Goal: Entertainment & Leisure: Consume media (video, audio)

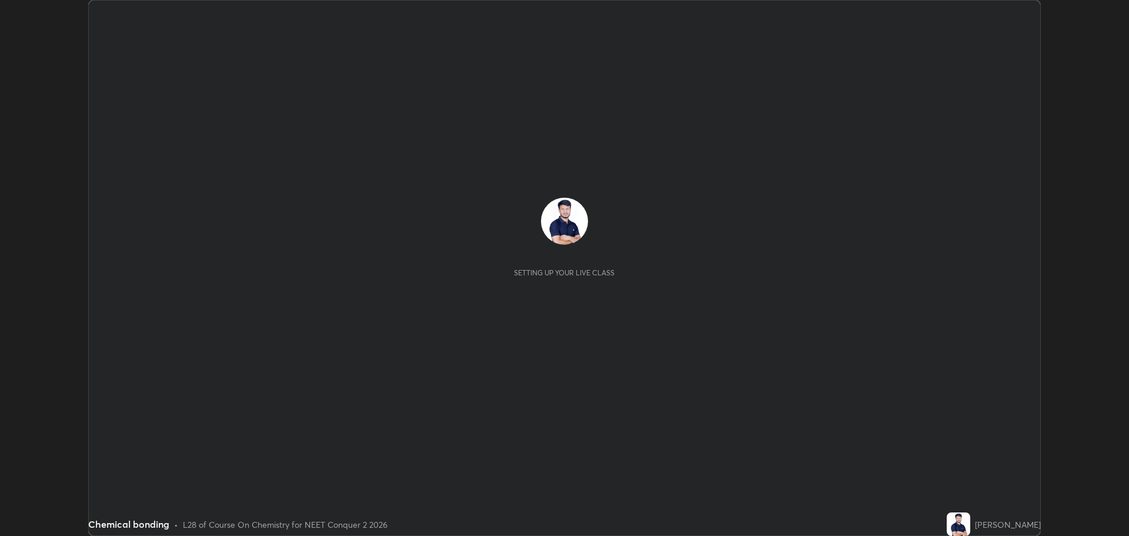
scroll to position [536, 1128]
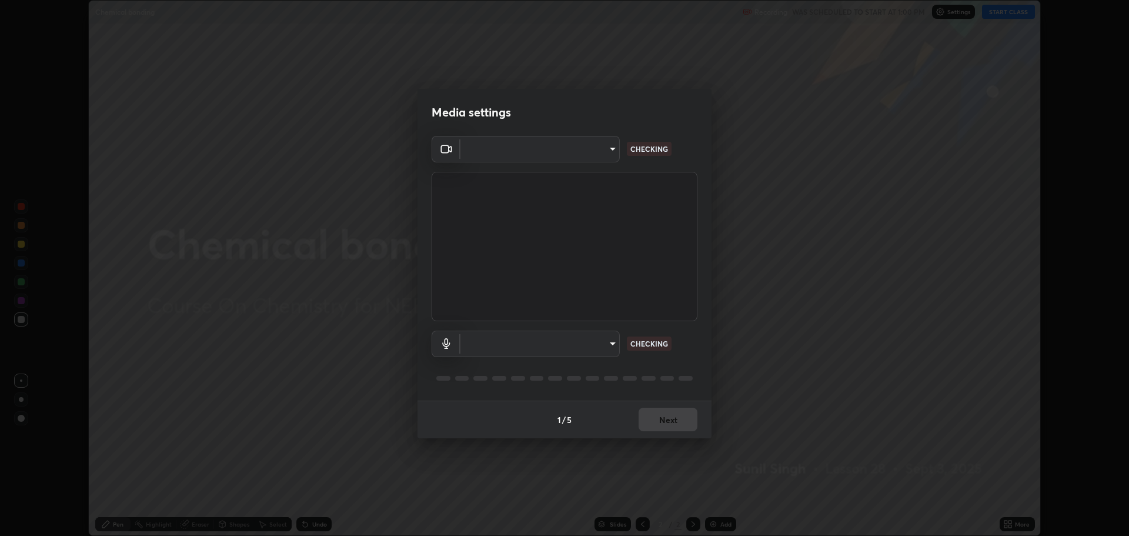
type input "323a9d05a41557c72654c8144b73322f501fd20c6a3a97a3c046e700a99f043a"
type input "01bc31e53a2735f8f176a97604b2b720035bdba476242dd5dfc888bc94a111d2"
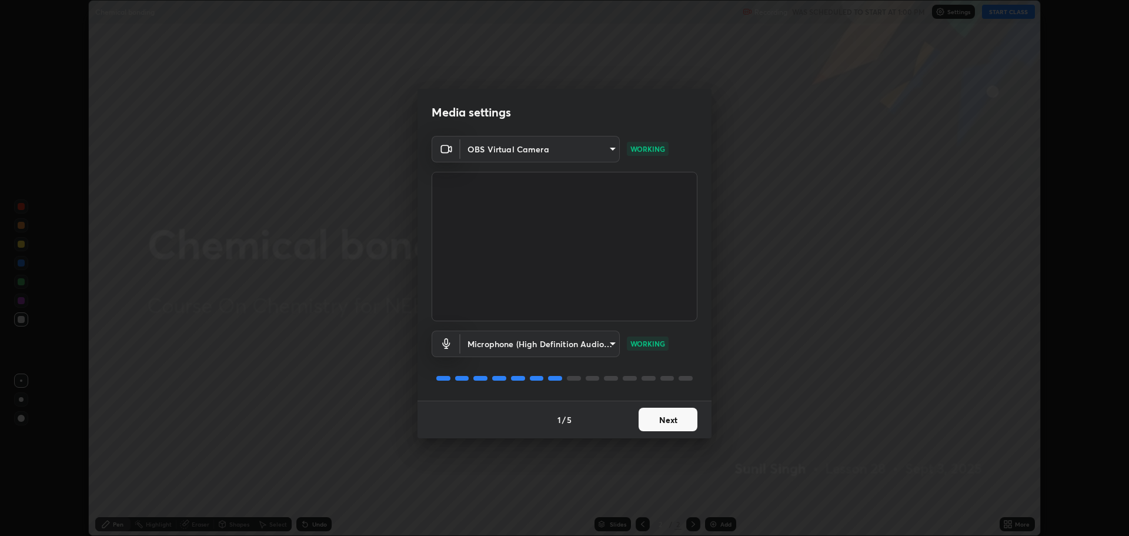
click at [680, 416] on button "Next" at bounding box center [667, 419] width 59 height 24
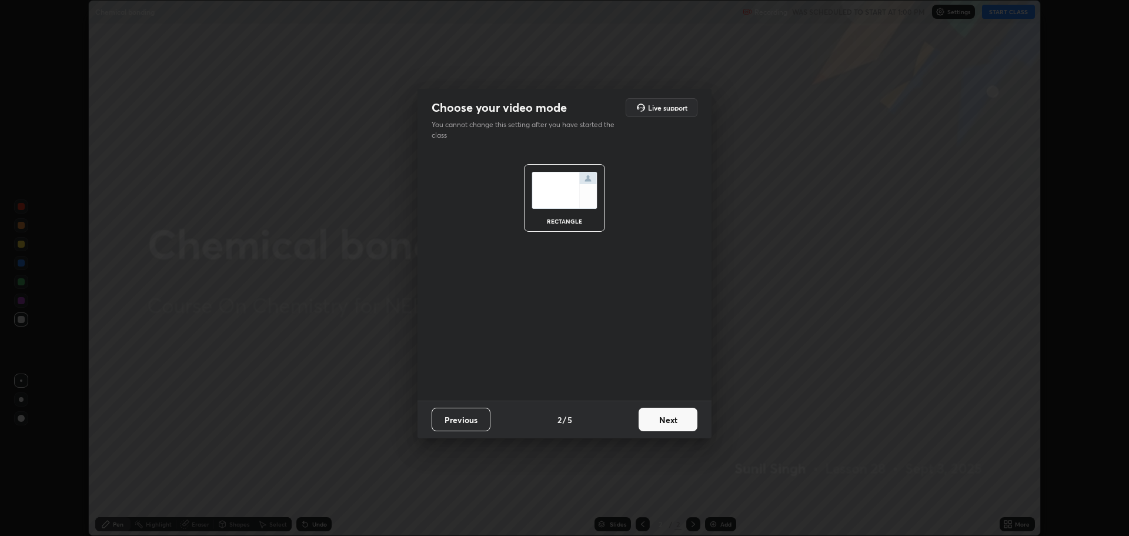
click at [681, 418] on button "Next" at bounding box center [667, 419] width 59 height 24
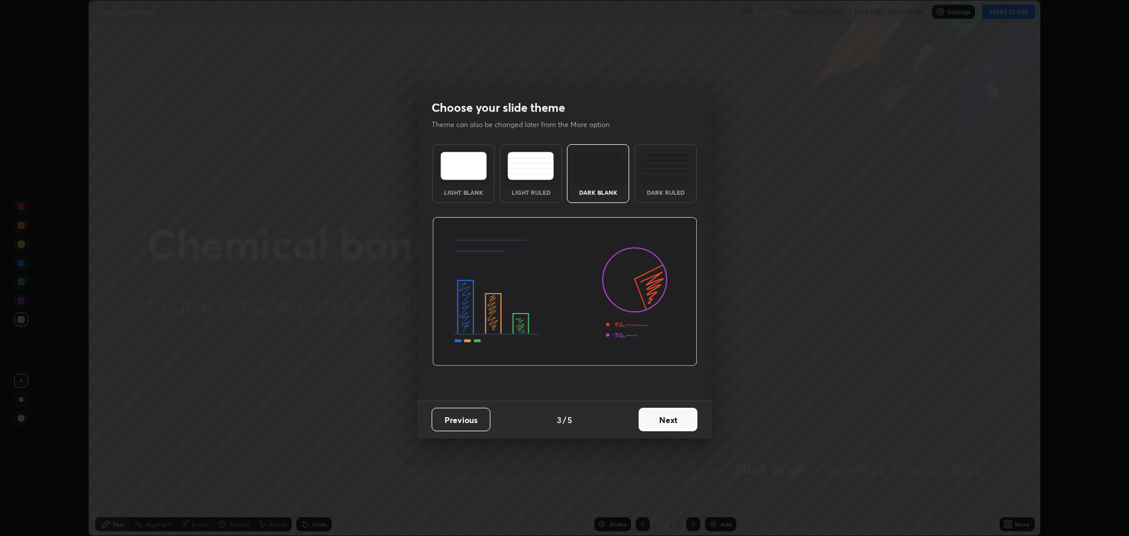
click at [665, 155] on img at bounding box center [665, 166] width 46 height 28
click at [672, 414] on button "Next" at bounding box center [667, 419] width 59 height 24
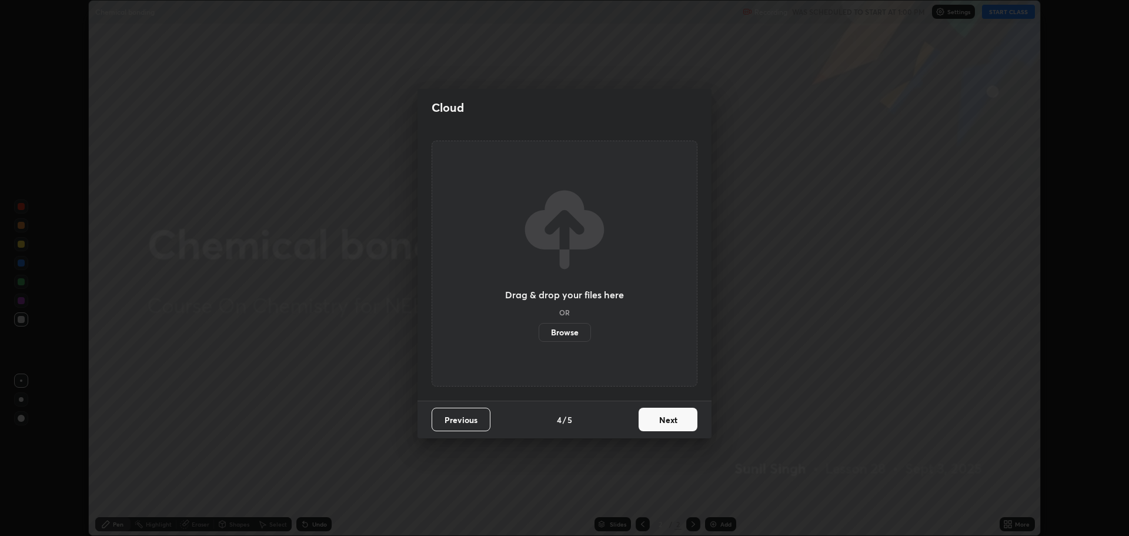
click at [665, 420] on button "Next" at bounding box center [667, 419] width 59 height 24
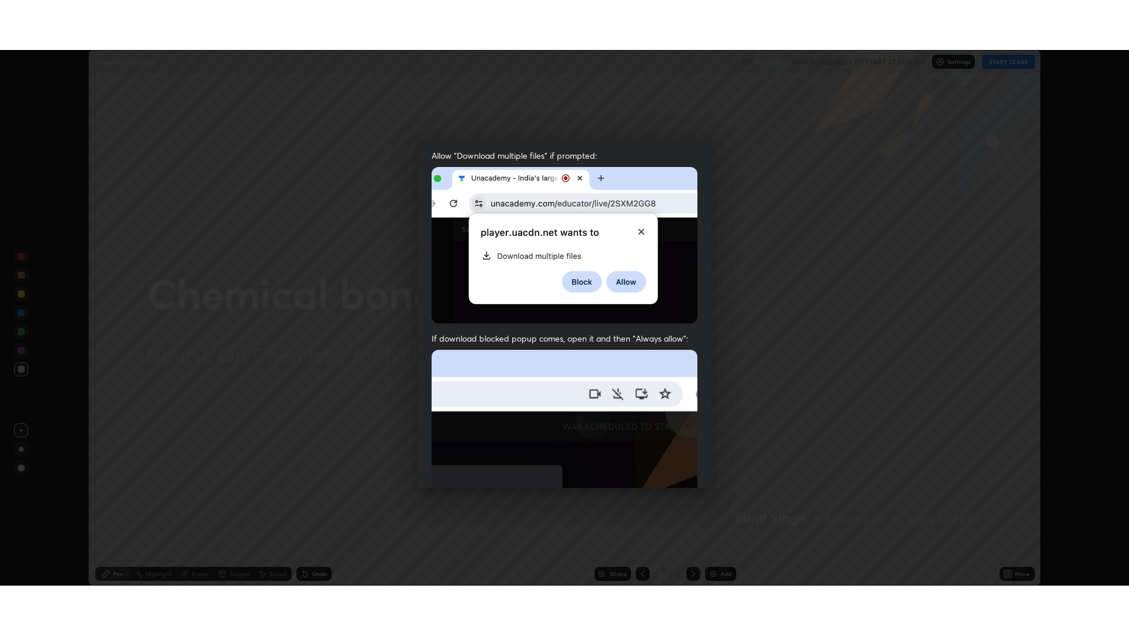
scroll to position [239, 0]
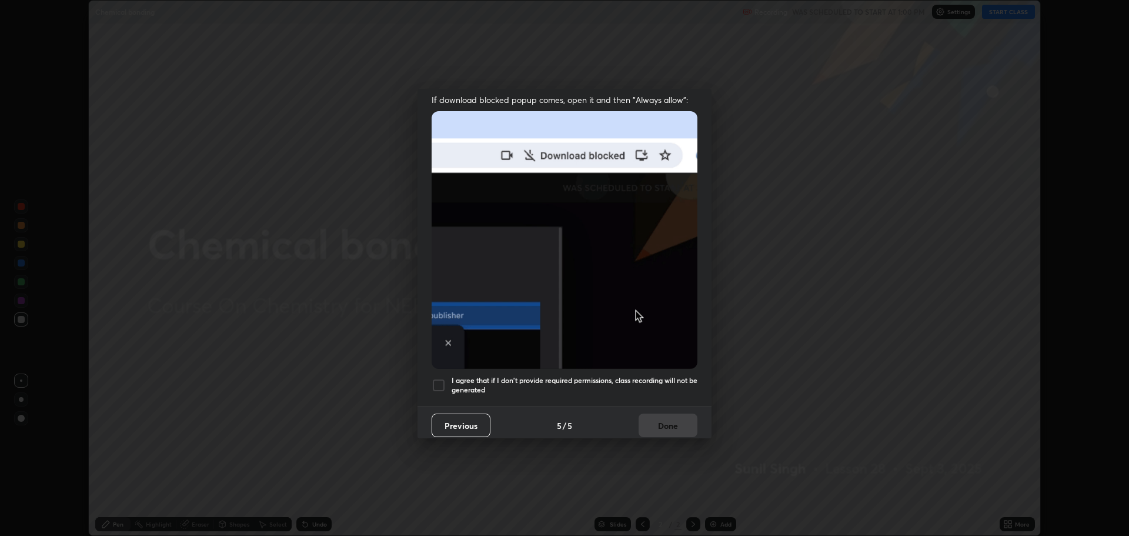
click at [445, 382] on div at bounding box center [438, 385] width 14 height 14
click at [654, 420] on button "Done" at bounding box center [667, 425] width 59 height 24
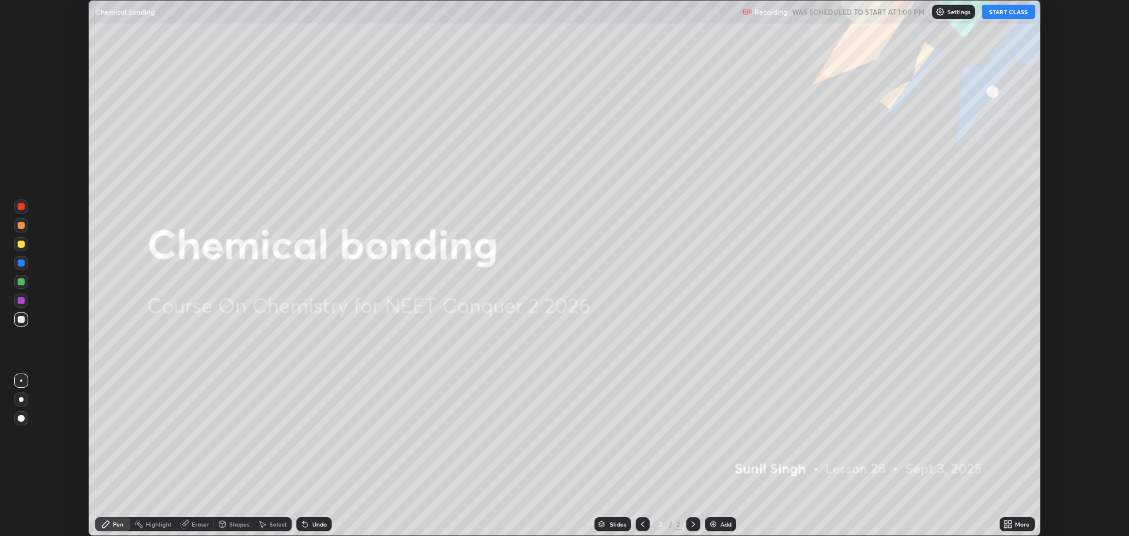
click at [1016, 12] on button "START CLASS" at bounding box center [1008, 12] width 53 height 14
click at [1010, 521] on icon at bounding box center [1010, 521] width 3 height 3
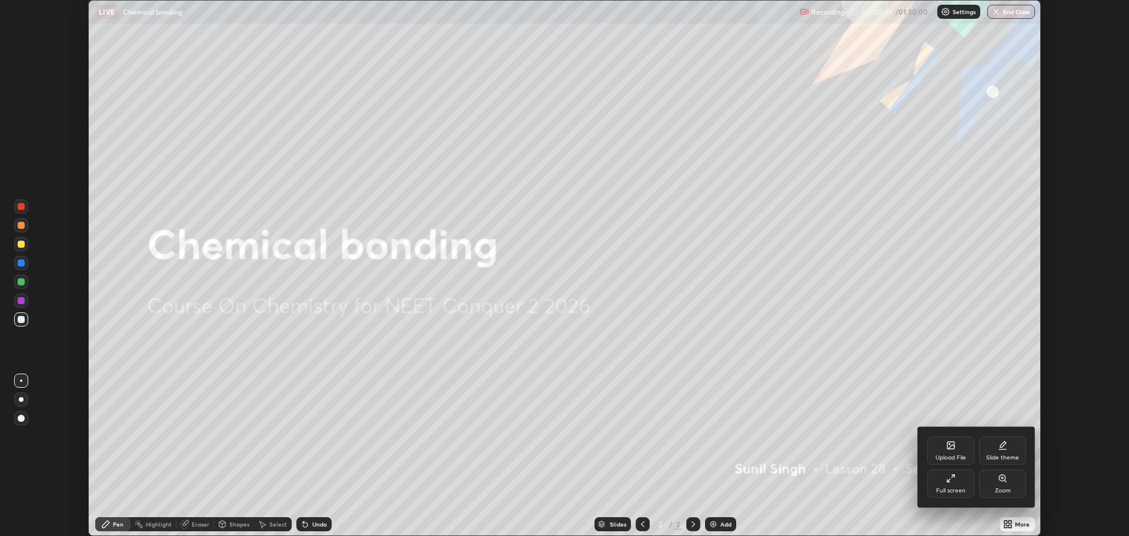
click at [956, 481] on div "Full screen" at bounding box center [950, 483] width 47 height 28
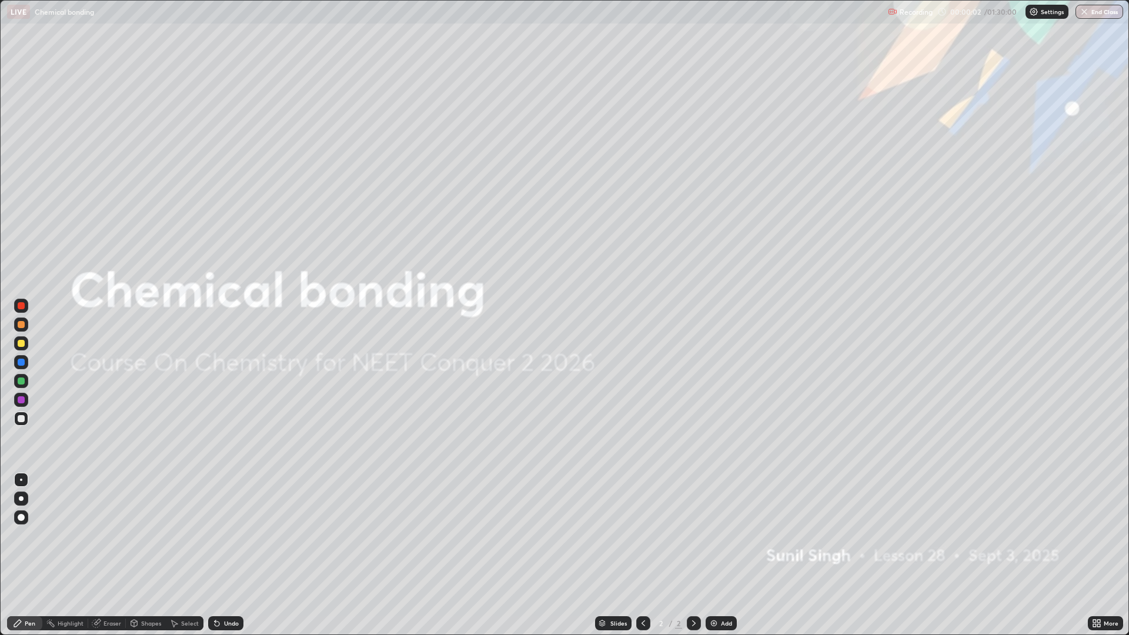
scroll to position [635, 1129]
click at [721, 535] on div "Add" at bounding box center [726, 623] width 11 height 6
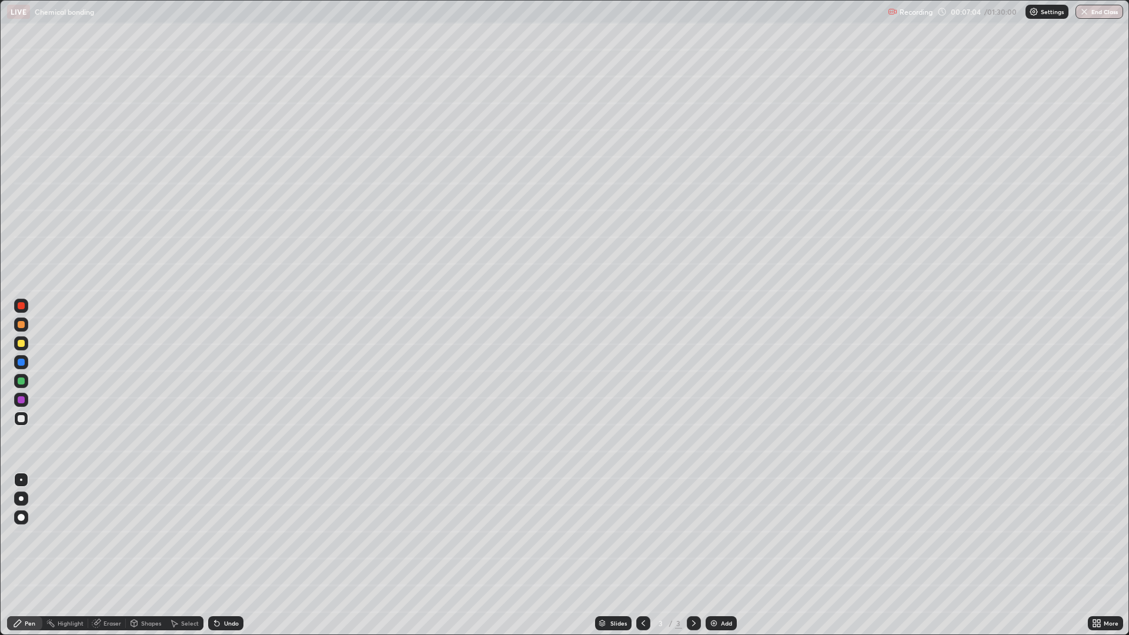
click at [725, 535] on div "Add" at bounding box center [726, 623] width 11 height 6
click at [644, 535] on icon at bounding box center [642, 622] width 9 height 9
click at [694, 535] on icon at bounding box center [693, 622] width 9 height 9
click at [721, 535] on div "Add" at bounding box center [726, 623] width 11 height 6
click at [20, 343] on div at bounding box center [21, 343] width 7 height 7
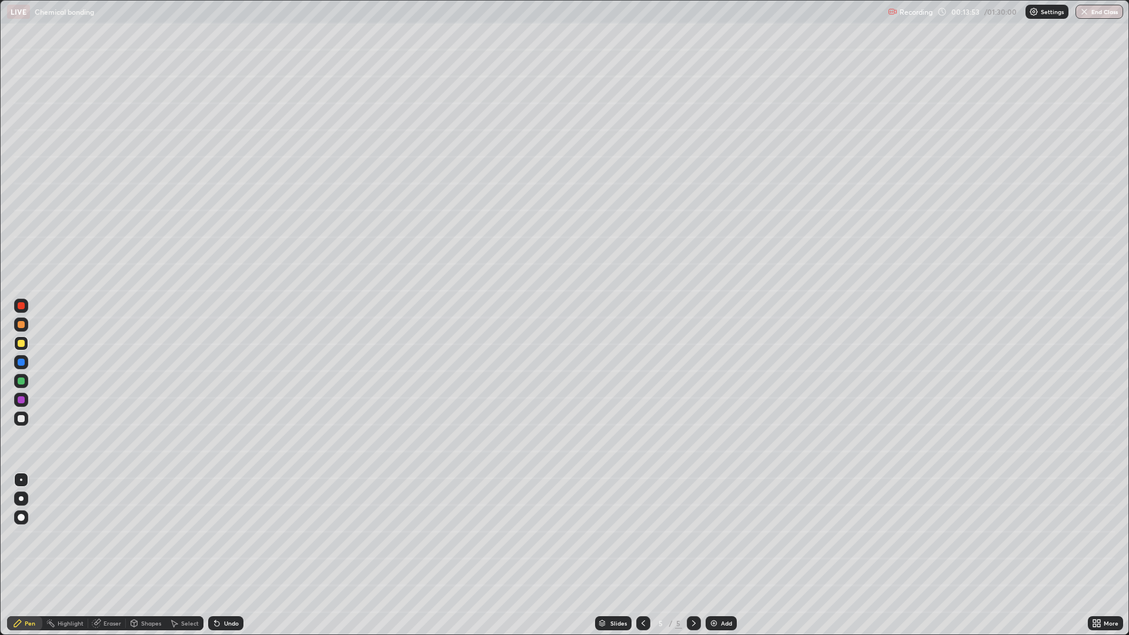
click at [21, 400] on div at bounding box center [21, 399] width 7 height 7
click at [21, 419] on div at bounding box center [21, 418] width 7 height 7
click at [232, 535] on div "Undo" at bounding box center [231, 623] width 15 height 6
click at [229, 535] on div "Undo" at bounding box center [231, 623] width 15 height 6
click at [228, 535] on div "Undo" at bounding box center [231, 623] width 15 height 6
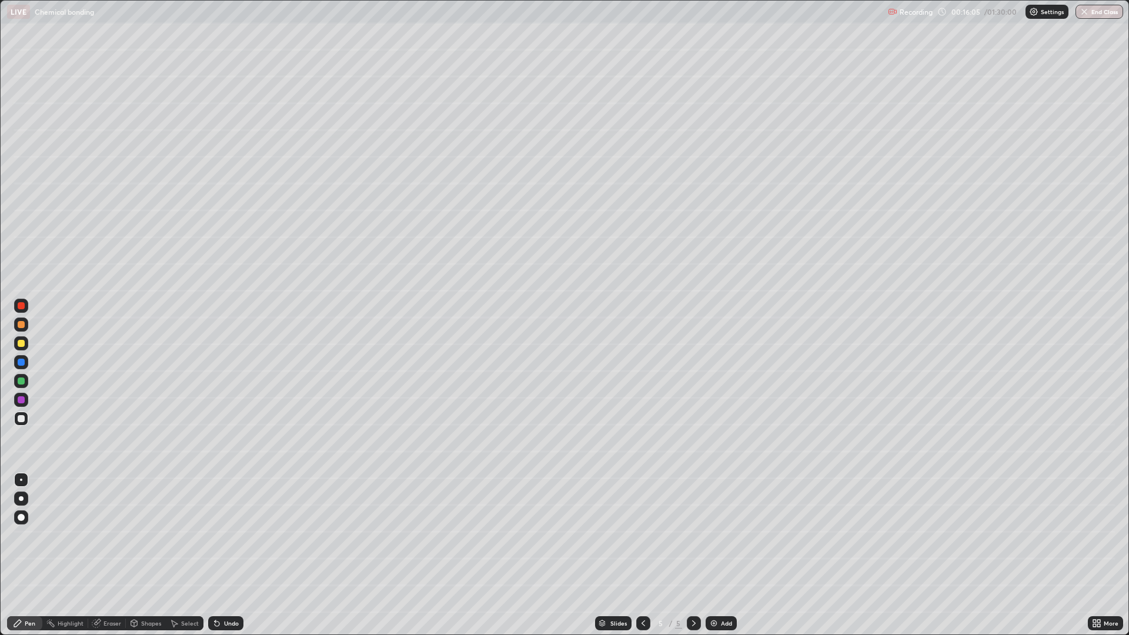
click at [226, 535] on div "Undo" at bounding box center [231, 623] width 15 height 6
click at [228, 535] on div "Undo" at bounding box center [231, 623] width 15 height 6
click at [719, 535] on div "Add" at bounding box center [720, 623] width 31 height 14
click at [20, 306] on div at bounding box center [21, 305] width 7 height 7
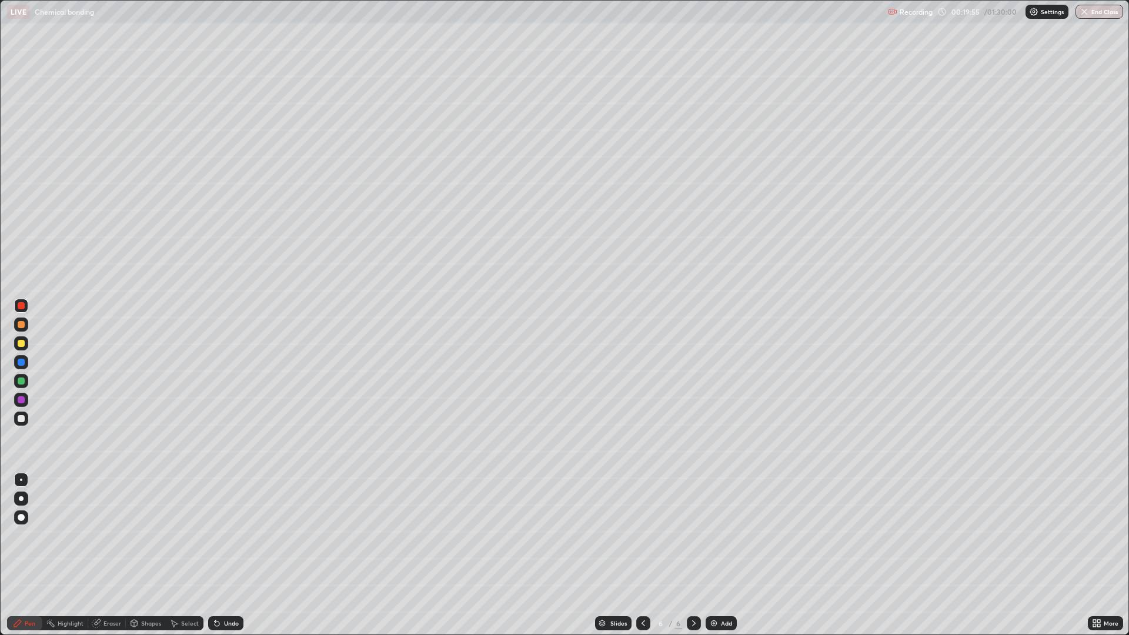
click at [21, 419] on div at bounding box center [21, 418] width 7 height 7
click at [725, 535] on div "Add" at bounding box center [726, 623] width 11 height 6
click at [20, 323] on div at bounding box center [21, 324] width 7 height 7
click at [21, 419] on div at bounding box center [21, 418] width 7 height 7
click at [642, 535] on icon at bounding box center [642, 622] width 9 height 9
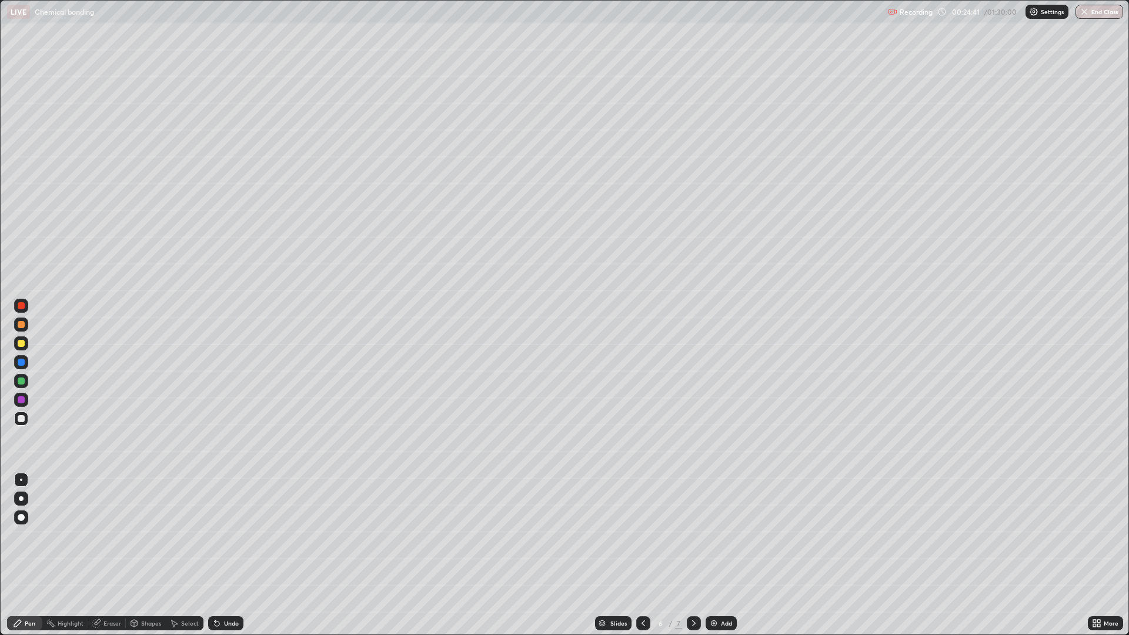
click at [694, 535] on icon at bounding box center [693, 622] width 9 height 9
click at [229, 535] on div "Undo" at bounding box center [231, 623] width 15 height 6
click at [236, 535] on div "Undo" at bounding box center [225, 623] width 35 height 14
click at [224, 535] on div "Undo" at bounding box center [231, 623] width 15 height 6
click at [21, 343] on div at bounding box center [21, 343] width 7 height 7
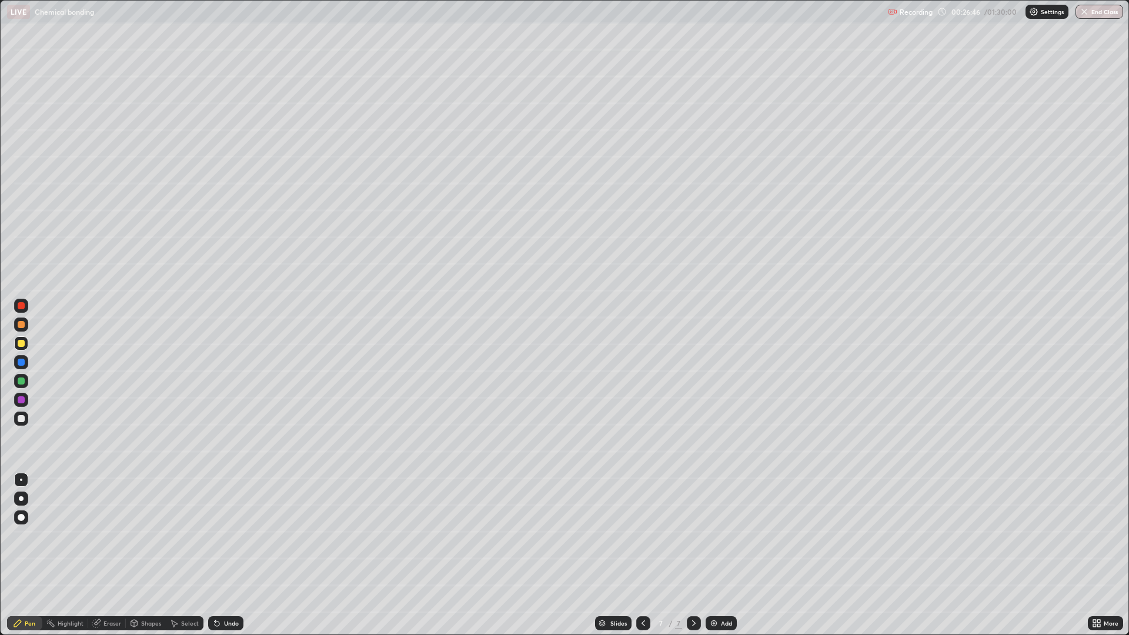
click at [20, 419] on div at bounding box center [21, 418] width 7 height 7
click at [21, 419] on div at bounding box center [21, 418] width 7 height 7
click at [21, 343] on div at bounding box center [21, 343] width 7 height 7
click at [225, 535] on div "Undo" at bounding box center [225, 623] width 35 height 14
click at [234, 535] on div "Undo" at bounding box center [231, 623] width 15 height 6
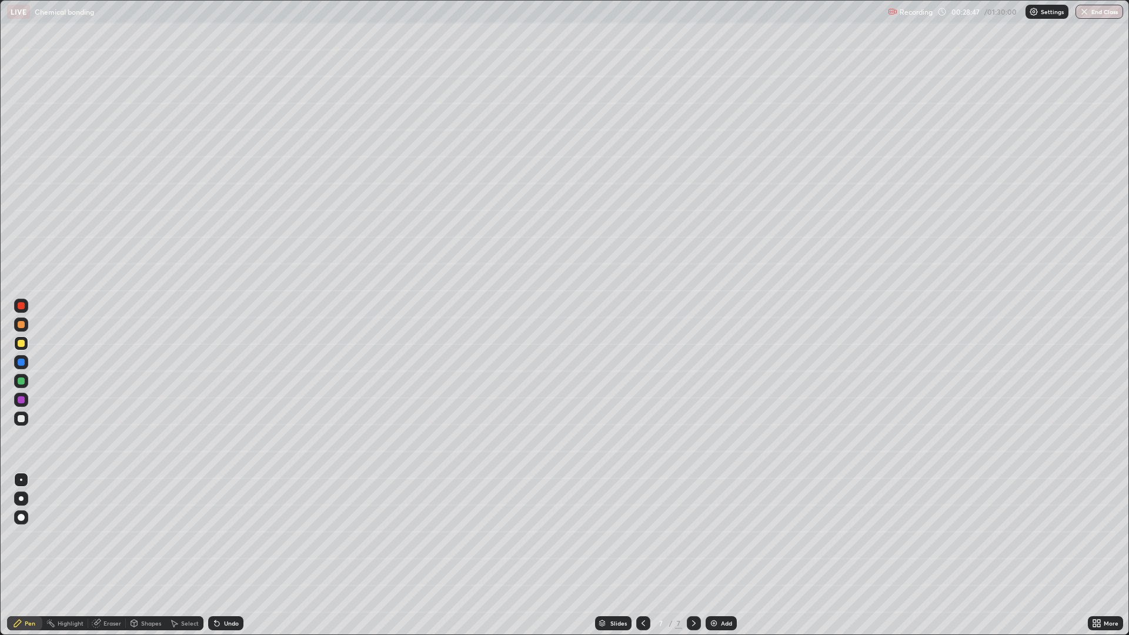
click at [234, 535] on div "Undo" at bounding box center [231, 623] width 15 height 6
click at [242, 535] on div "Undo" at bounding box center [225, 623] width 35 height 14
click at [239, 535] on div "Undo" at bounding box center [225, 623] width 35 height 14
click at [640, 535] on icon at bounding box center [642, 622] width 9 height 9
click at [642, 535] on icon at bounding box center [642, 622] width 9 height 9
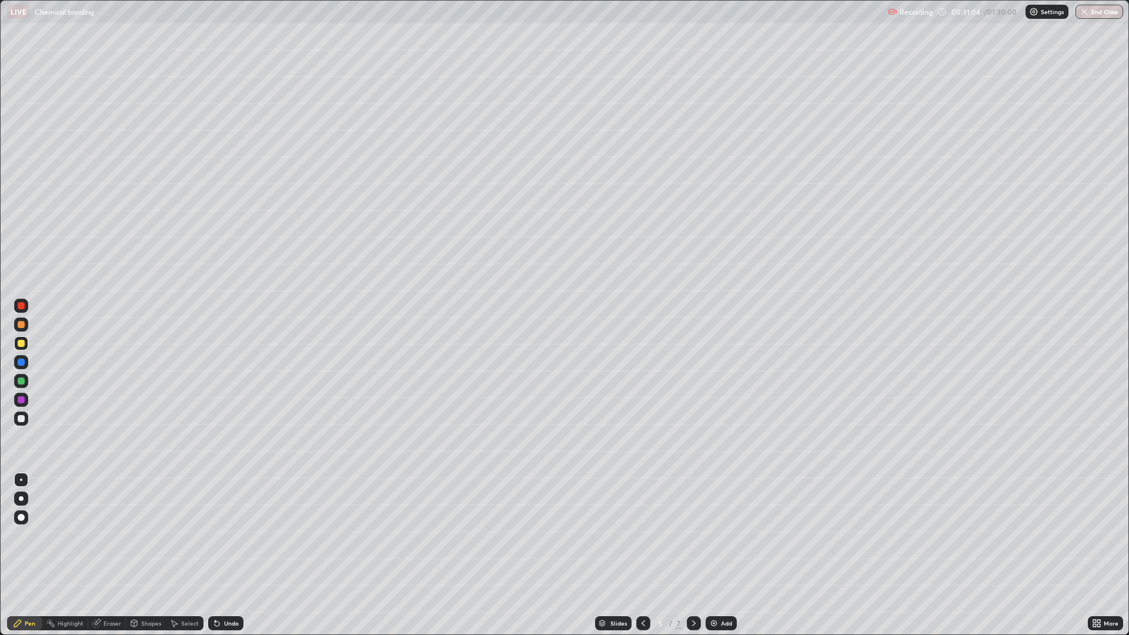
click at [644, 535] on icon at bounding box center [642, 622] width 9 height 9
click at [642, 535] on icon at bounding box center [642, 622] width 9 height 9
click at [693, 535] on icon at bounding box center [693, 622] width 9 height 9
click at [709, 535] on img at bounding box center [713, 622] width 9 height 9
click at [692, 535] on icon at bounding box center [694, 623] width 4 height 6
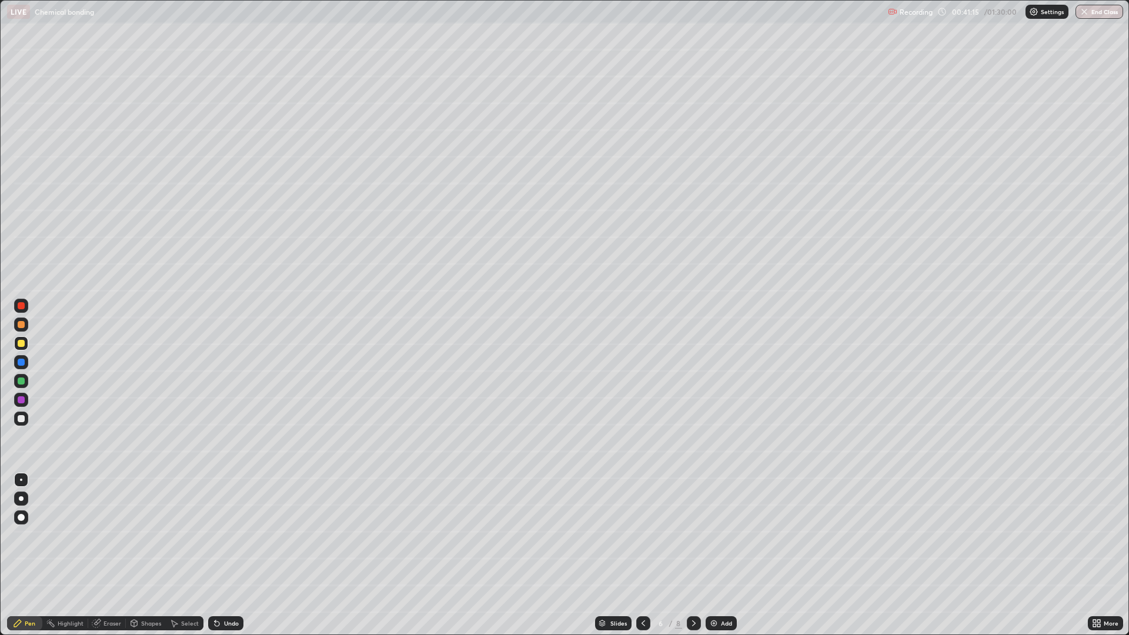
click at [695, 535] on icon at bounding box center [693, 622] width 9 height 9
click at [692, 535] on icon at bounding box center [693, 622] width 9 height 9
click at [715, 535] on img at bounding box center [713, 622] width 9 height 9
click at [642, 535] on icon at bounding box center [642, 622] width 9 height 9
click at [696, 535] on icon at bounding box center [693, 622] width 9 height 9
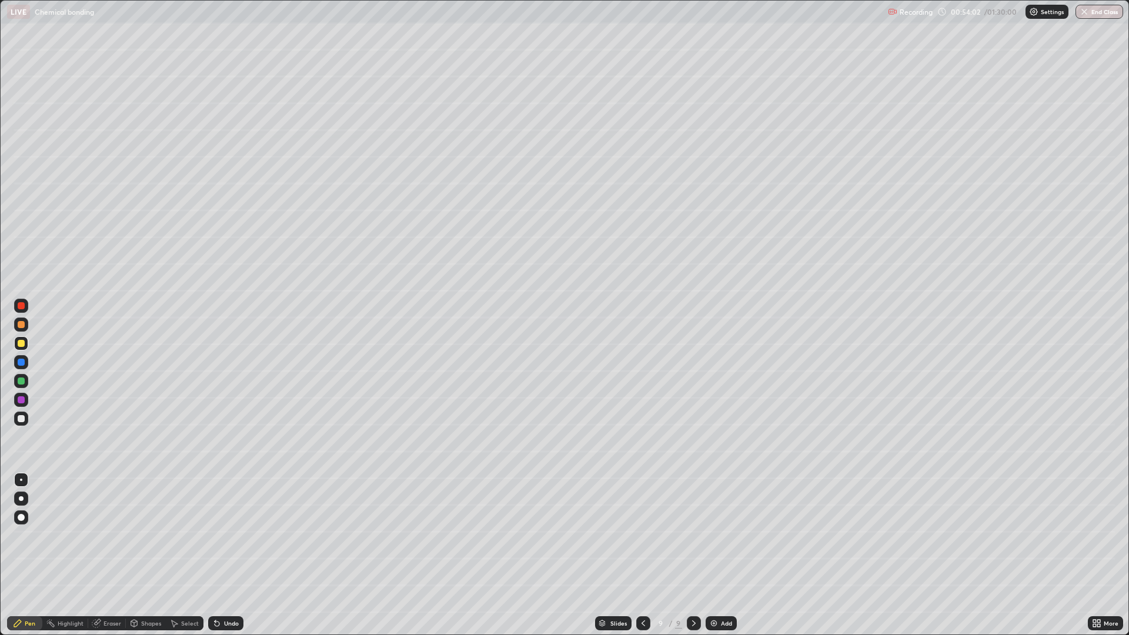
click at [21, 419] on div at bounding box center [21, 418] width 7 height 7
click at [726, 535] on div "Add" at bounding box center [726, 623] width 11 height 6
click at [21, 343] on div at bounding box center [21, 343] width 7 height 7
click at [18, 343] on div at bounding box center [21, 343] width 7 height 7
click at [21, 419] on div at bounding box center [21, 418] width 7 height 7
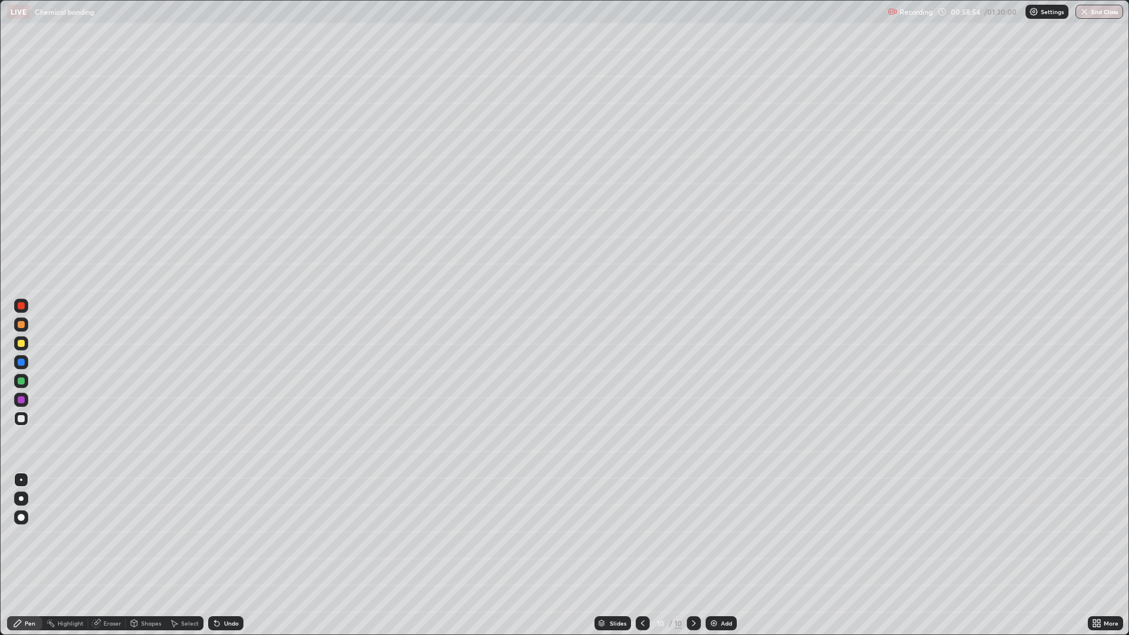
click at [105, 535] on div "Eraser" at bounding box center [107, 623] width 38 height 14
click at [18, 535] on icon at bounding box center [17, 623] width 7 height 7
click at [224, 535] on div "Undo" at bounding box center [231, 623] width 15 height 6
click at [225, 535] on div "Undo" at bounding box center [231, 623] width 15 height 6
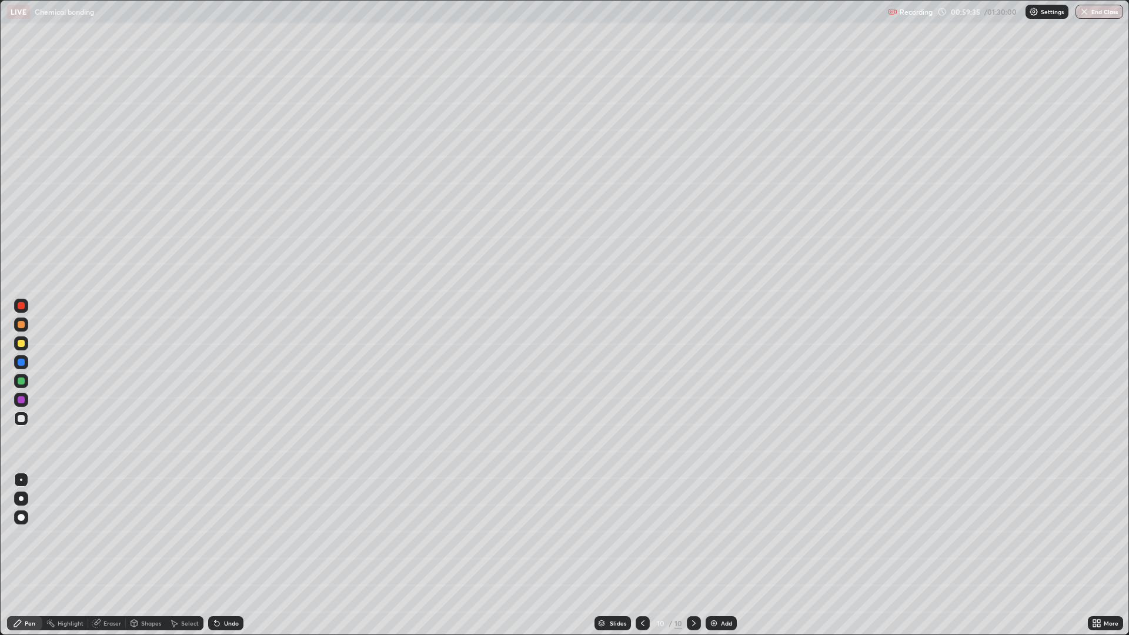
click at [225, 535] on div "Undo" at bounding box center [231, 623] width 15 height 6
click at [721, 535] on div "Add" at bounding box center [726, 623] width 11 height 6
click at [21, 306] on div at bounding box center [21, 305] width 7 height 7
click at [24, 344] on div at bounding box center [21, 343] width 7 height 7
